Goal: Find contact information: Find contact information

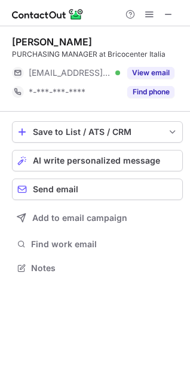
scroll to position [260, 190]
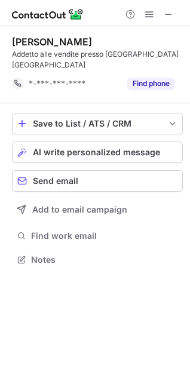
scroll to position [240, 190]
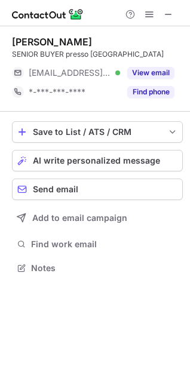
scroll to position [260, 190]
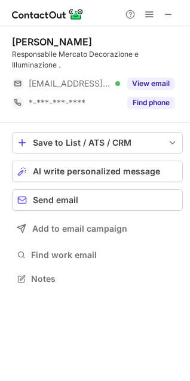
scroll to position [270, 190]
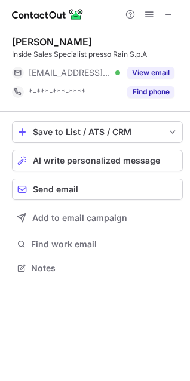
scroll to position [260, 190]
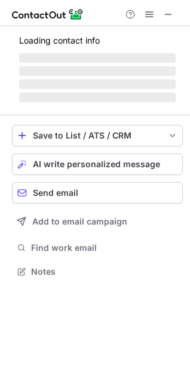
scroll to position [263, 190]
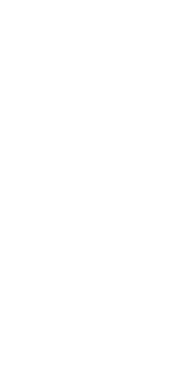
scroll to position [270, 190]
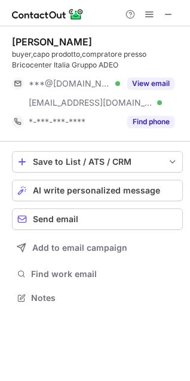
scroll to position [289, 190]
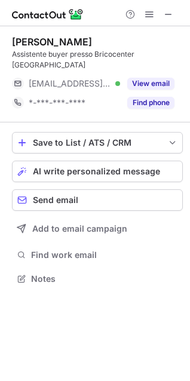
scroll to position [260, 190]
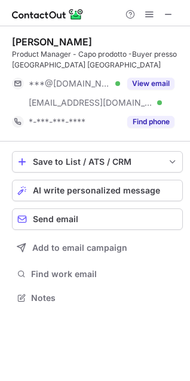
scroll to position [289, 190]
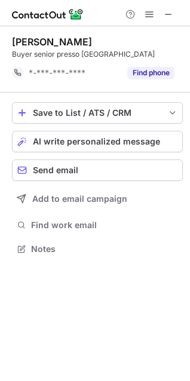
scroll to position [240, 190]
click at [172, 16] on span at bounding box center [168, 15] width 10 height 10
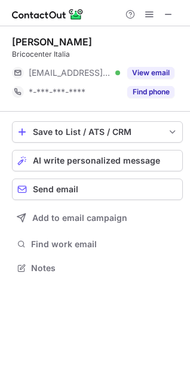
scroll to position [260, 190]
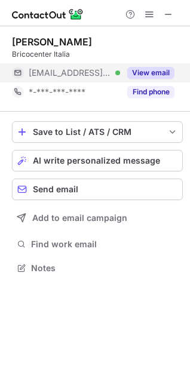
click at [133, 66] on div "View email" at bounding box center [147, 72] width 54 height 19
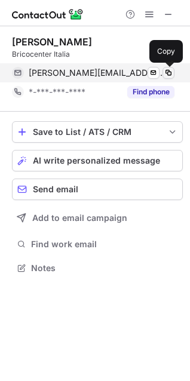
click at [168, 69] on span at bounding box center [168, 73] width 10 height 10
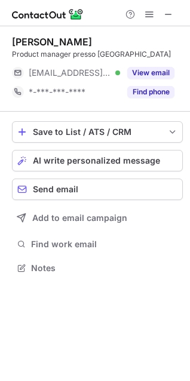
scroll to position [260, 190]
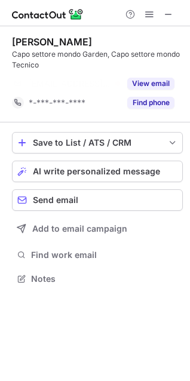
scroll to position [251, 190]
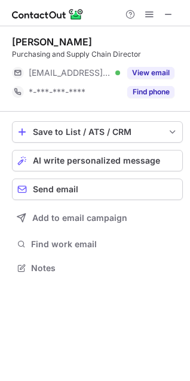
scroll to position [260, 190]
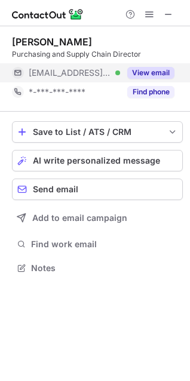
click at [144, 72] on button "View email" at bounding box center [150, 73] width 47 height 12
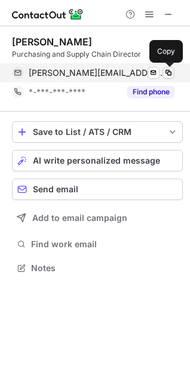
click at [166, 77] on span at bounding box center [168, 73] width 10 height 10
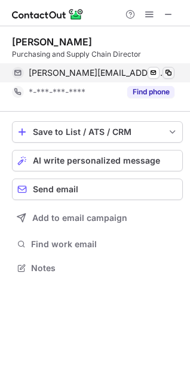
click at [166, 77] on span at bounding box center [168, 73] width 10 height 10
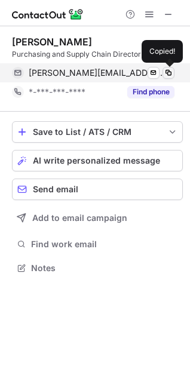
click at [166, 77] on span at bounding box center [168, 73] width 10 height 10
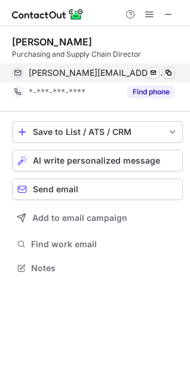
click at [166, 77] on span at bounding box center [168, 73] width 10 height 10
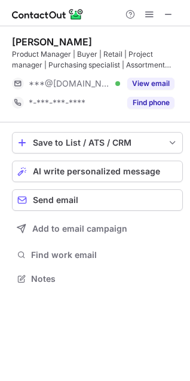
scroll to position [270, 190]
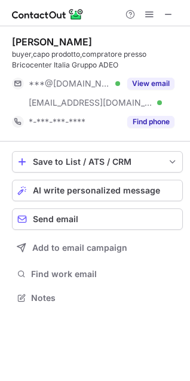
scroll to position [289, 190]
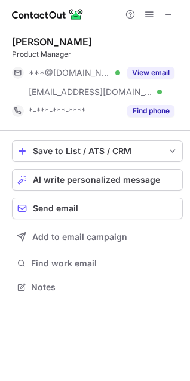
scroll to position [279, 190]
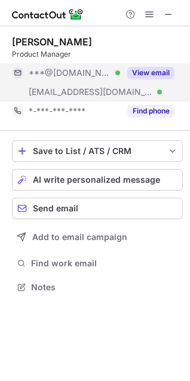
click at [149, 65] on div "View email" at bounding box center [147, 72] width 54 height 19
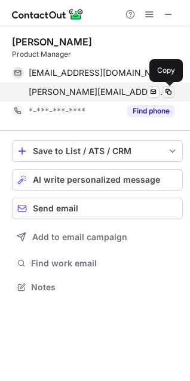
click at [168, 95] on span at bounding box center [168, 92] width 10 height 10
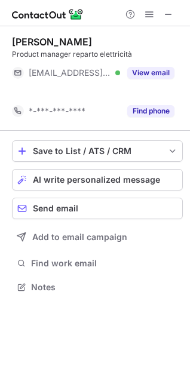
scroll to position [260, 190]
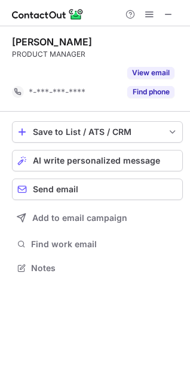
scroll to position [240, 190]
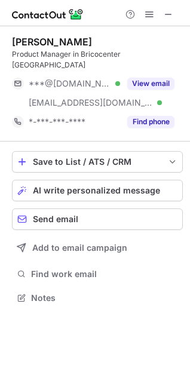
scroll to position [279, 190]
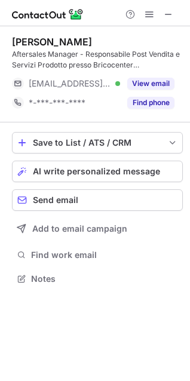
scroll to position [270, 190]
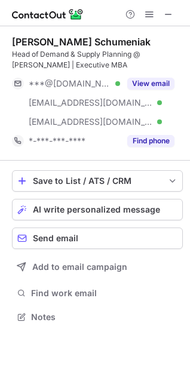
scroll to position [308, 190]
click at [183, 59] on div "Paolo Romeo Schumeniak Head of Demand & Supply Planning @ Leroy Merlin | Execut…" at bounding box center [95, 180] width 190 height 308
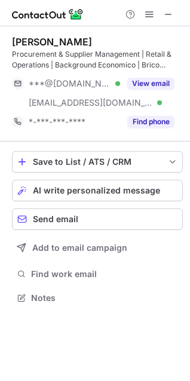
scroll to position [289, 190]
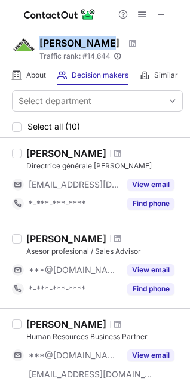
drag, startPoint x: 41, startPoint y: 44, endPoint x: 98, endPoint y: 40, distance: 58.0
click at [98, 40] on div "Leroy Merlin" at bounding box center [88, 44] width 98 height 16
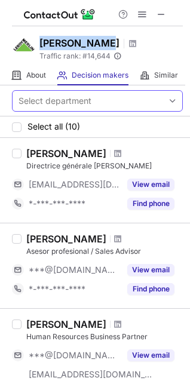
copy h1 "Leroy Merlin"
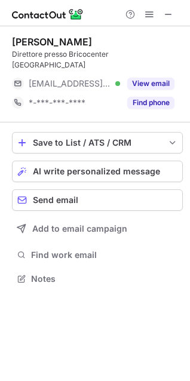
scroll to position [260, 190]
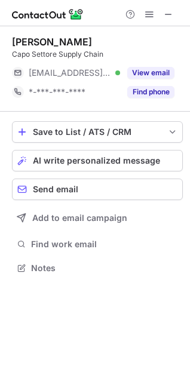
scroll to position [260, 190]
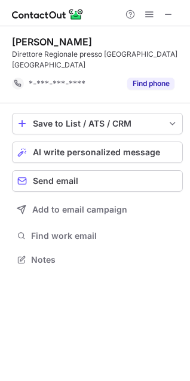
scroll to position [240, 190]
